Goal: Information Seeking & Learning: Learn about a topic

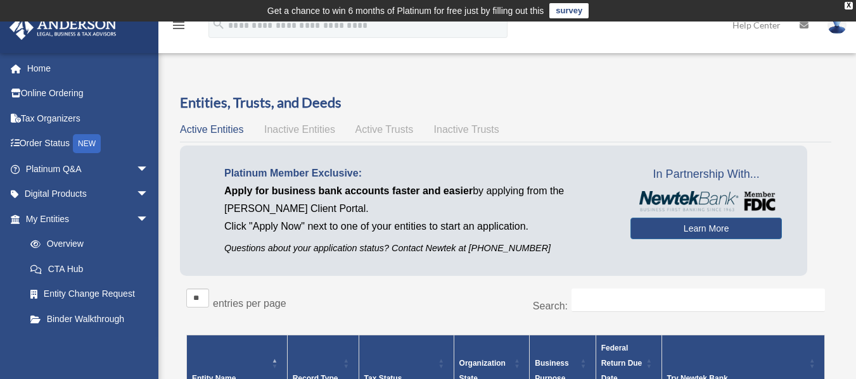
scroll to position [58, 0]
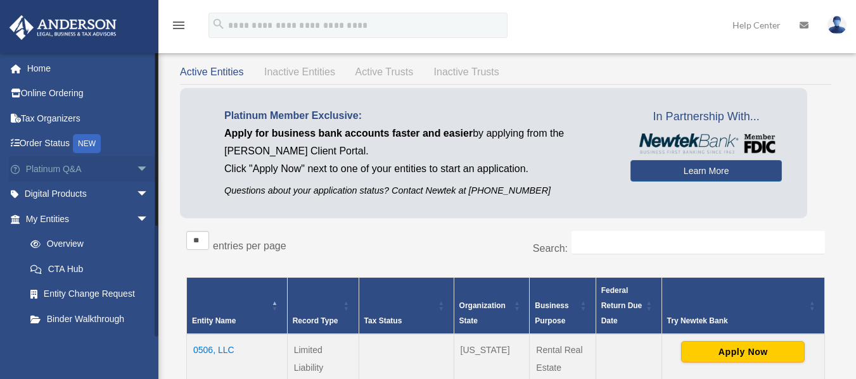
click at [66, 171] on link "Platinum Q&A arrow_drop_down" at bounding box center [88, 168] width 159 height 25
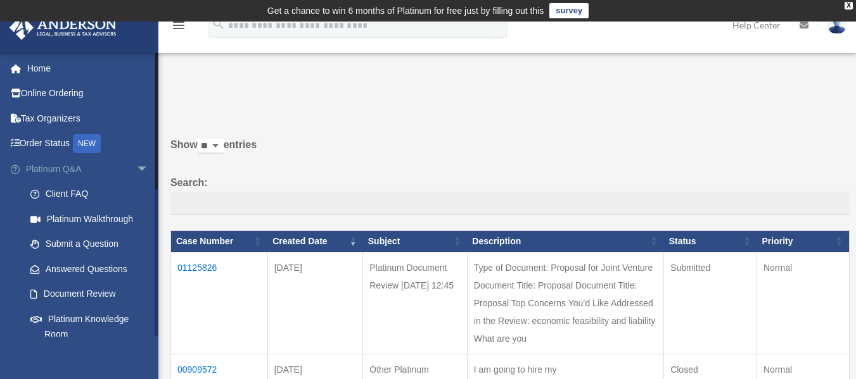
click at [54, 170] on link "Platinum Q&A arrow_drop_down" at bounding box center [88, 168] width 159 height 25
click at [108, 314] on link "Platinum Knowledge Room" at bounding box center [93, 327] width 150 height 41
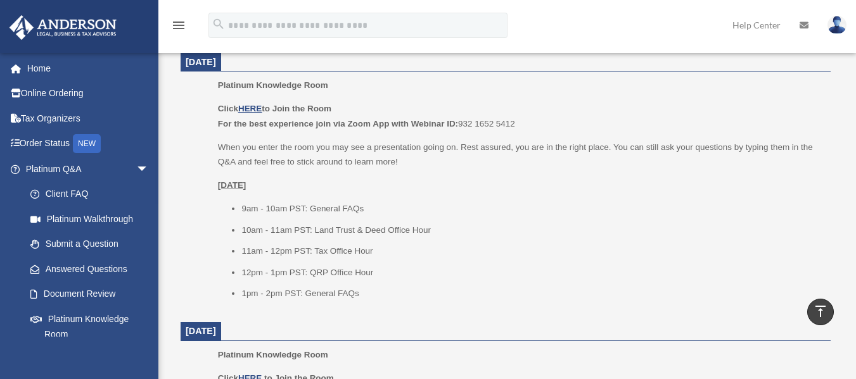
scroll to position [556, 0]
